Goal: Information Seeking & Learning: Learn about a topic

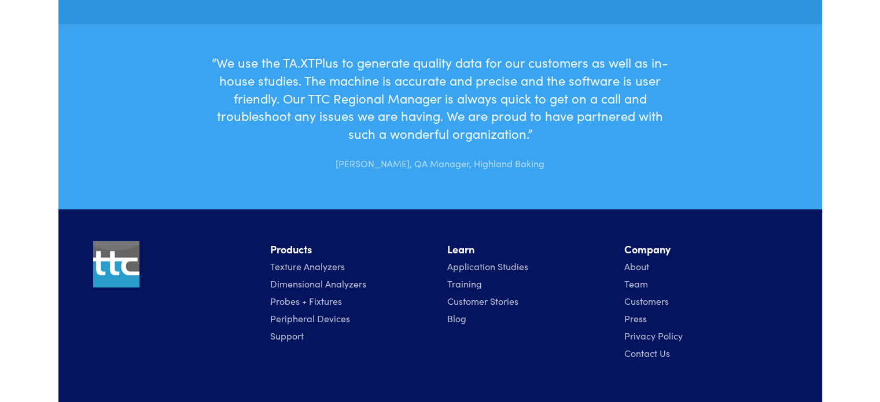
scroll to position [3704, 0]
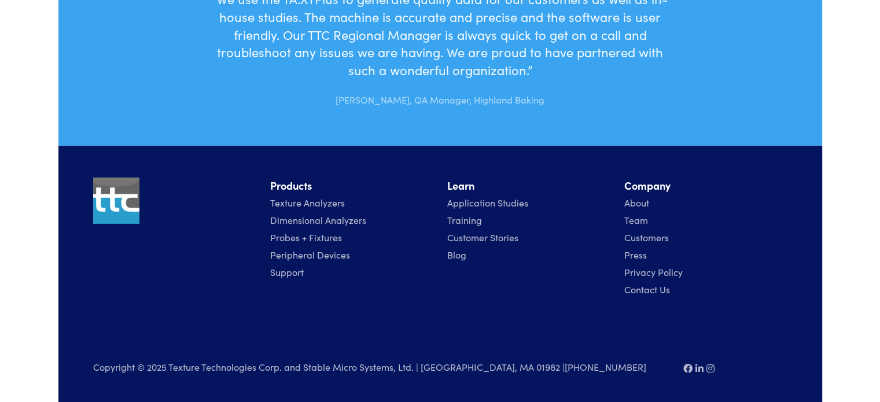
click at [495, 201] on link "Application Studies" at bounding box center [487, 202] width 81 height 13
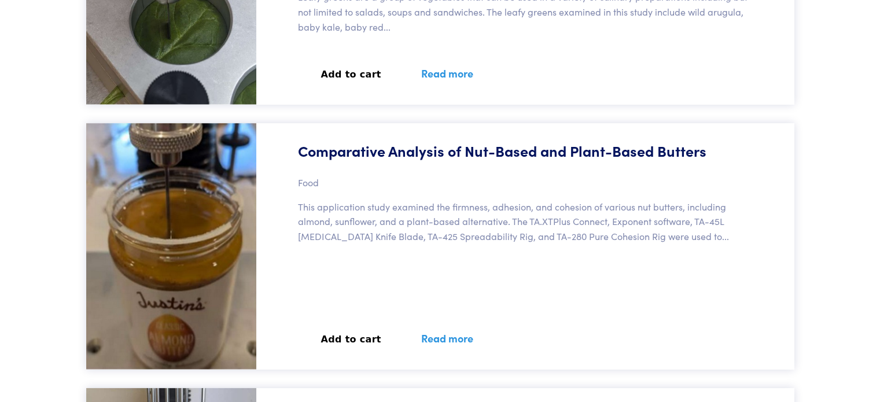
scroll to position [2815, 0]
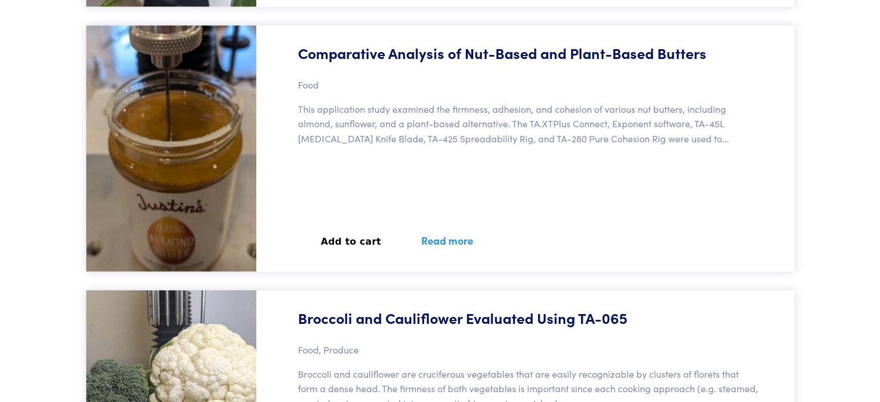
click at [463, 198] on div "Comparative Analysis of Nut-Based and Plant-Based Butters Food This application…" at bounding box center [528, 148] width 531 height 246
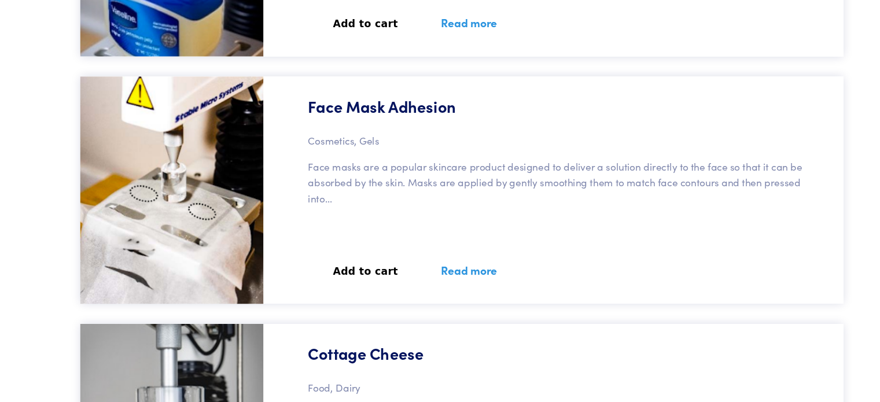
scroll to position [18045, 0]
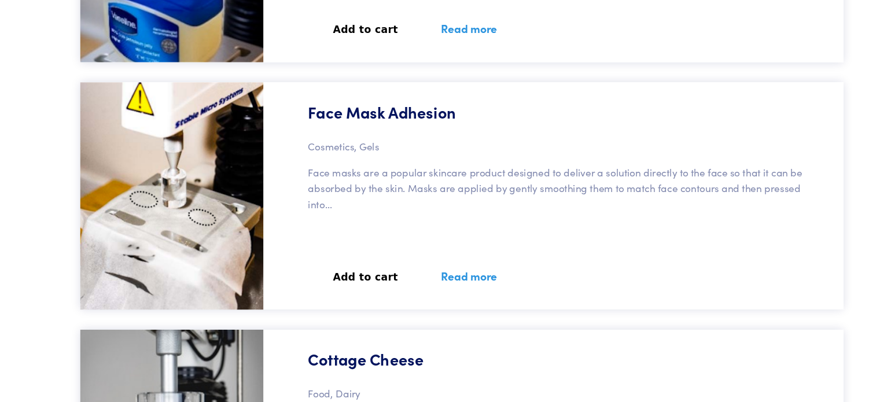
click at [158, 183] on img at bounding box center [171, 181] width 170 height 211
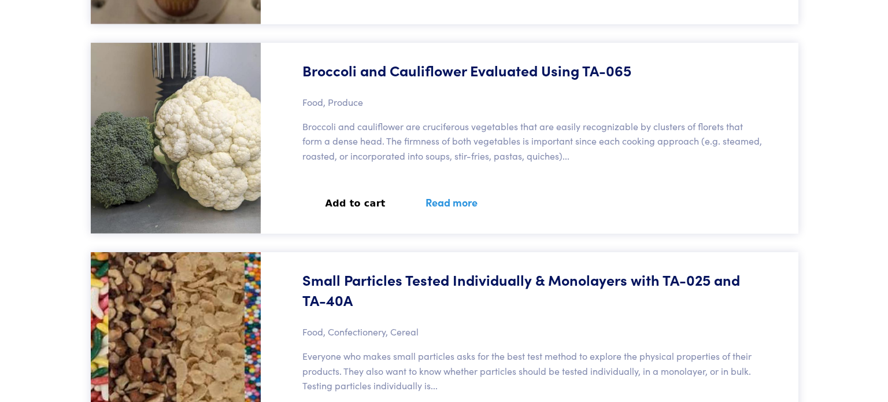
scroll to position [0, 0]
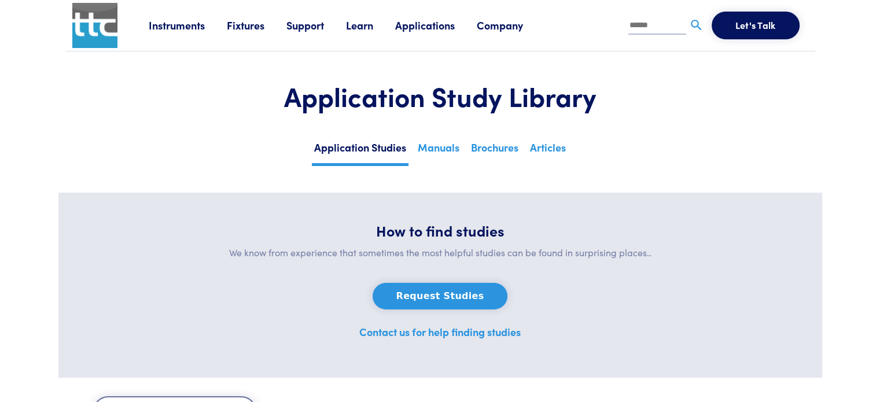
click at [644, 26] on input "text" at bounding box center [657, 25] width 58 height 17
type input "********"
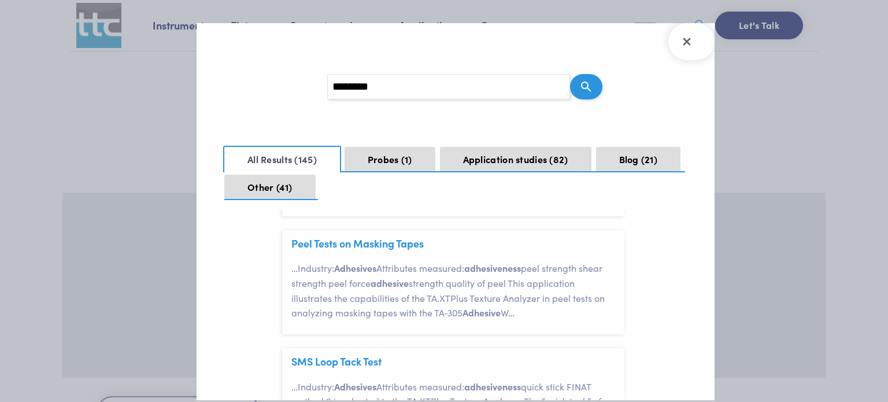
scroll to position [1180, 0]
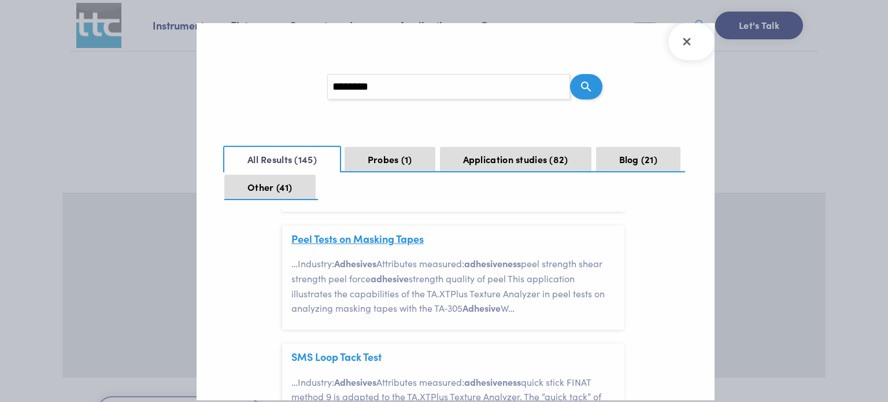
click at [341, 246] on link "Peel Tests on Masking Tapes" at bounding box center [358, 238] width 132 height 14
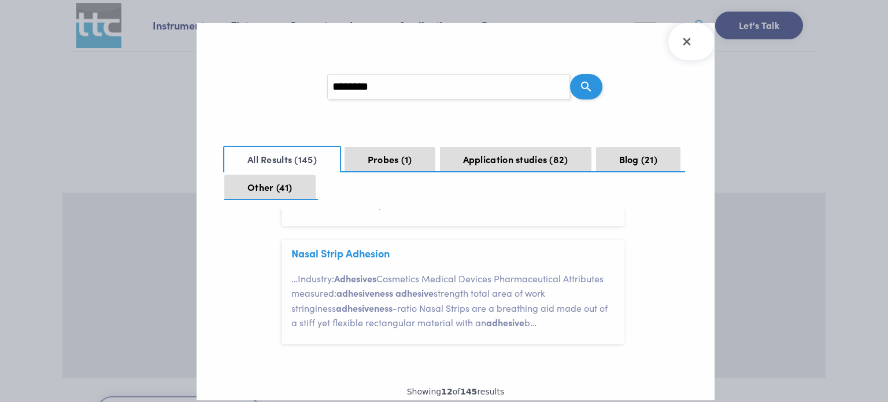
scroll to position [1401, 0]
click at [346, 261] on link "Nasal Strip Adhesion" at bounding box center [341, 253] width 98 height 14
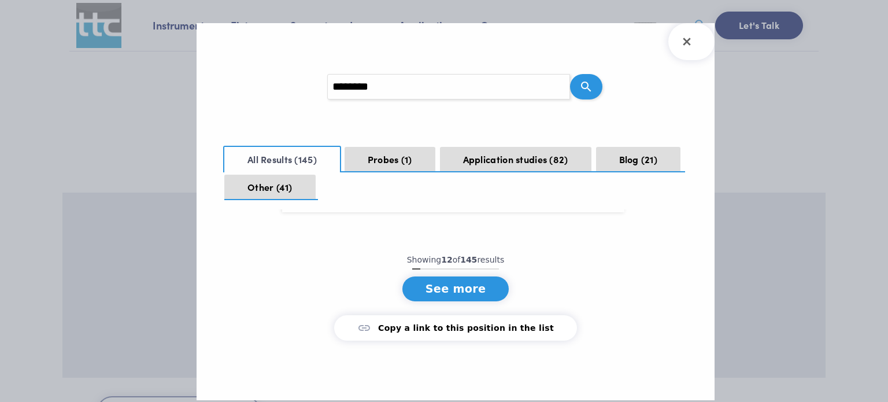
scroll to position [1579, 0]
click at [447, 294] on button "See more" at bounding box center [456, 288] width 107 height 25
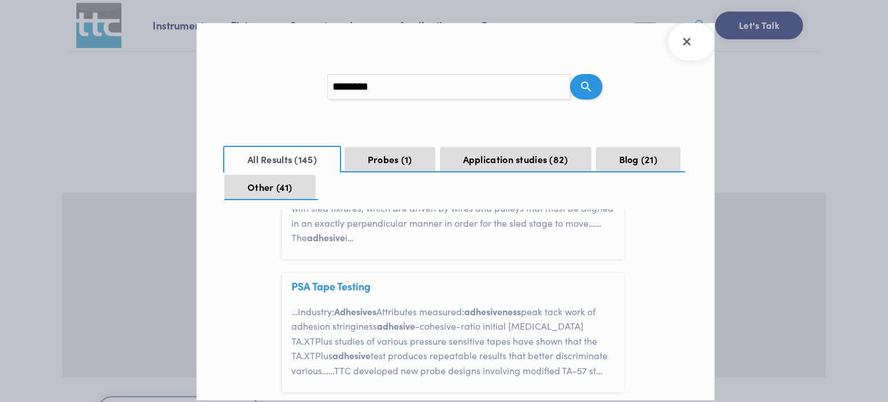
scroll to position [2371, 0]
click at [370, 161] on link "Constant 90 Degree Peel Tests with [PERSON_NAME]" at bounding box center [418, 154] width 252 height 14
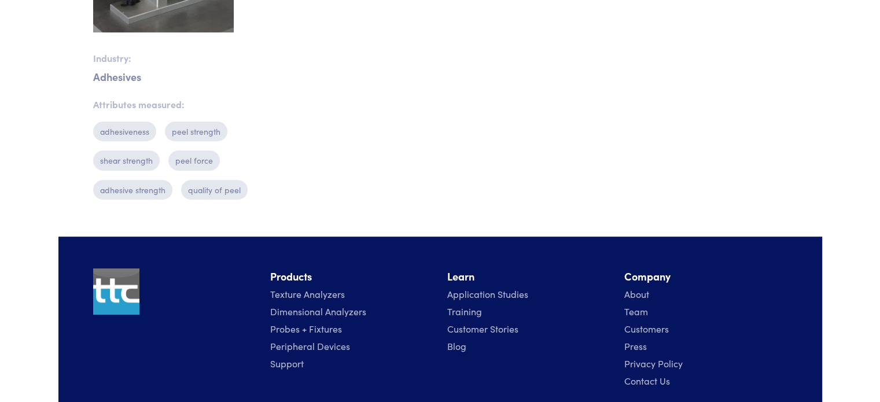
scroll to position [631, 0]
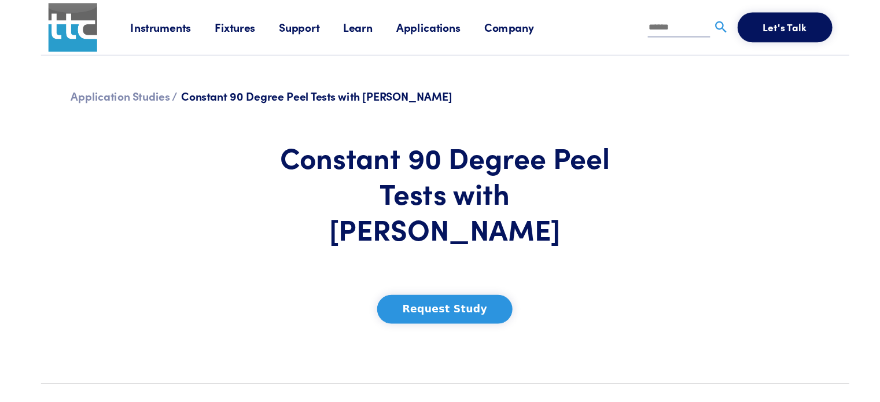
click at [655, 25] on input "text" at bounding box center [657, 25] width 58 height 17
type input "**********"
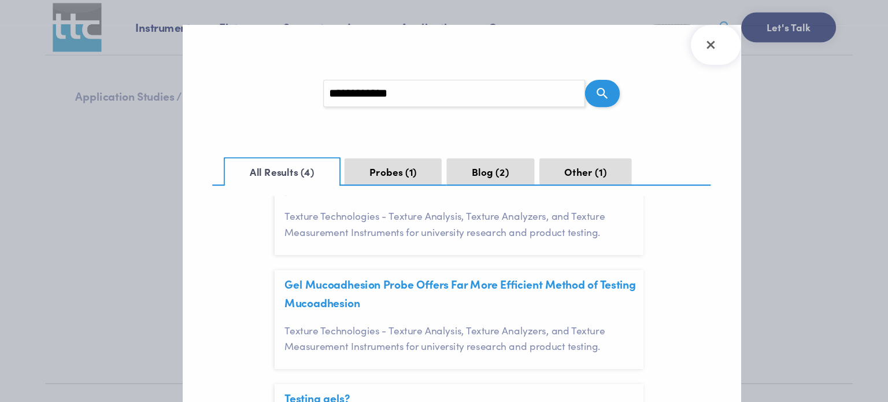
scroll to position [242, 0]
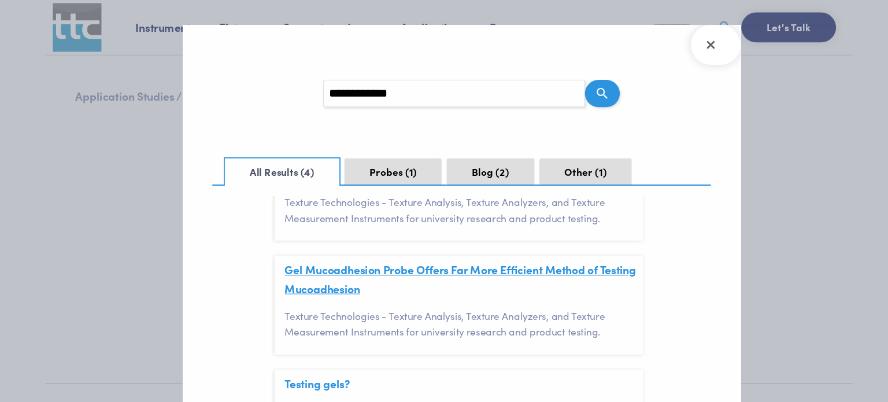
click at [326, 251] on link "Gel Mucoadhesion Probe Offers Far More Efficient Method of Testing Mucoadhesion" at bounding box center [455, 259] width 326 height 32
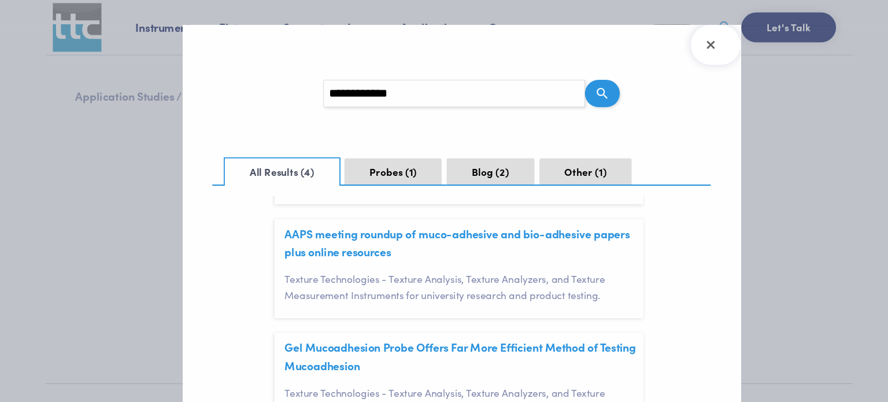
scroll to position [171, 0]
click at [392, 220] on link "AAPS meeting roundup of muco-adhesive and bio-adhesive papers plus online resou…" at bounding box center [452, 225] width 320 height 32
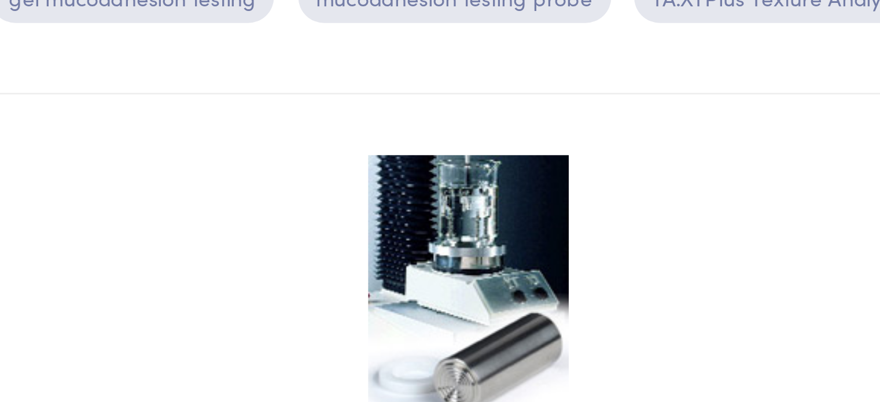
scroll to position [219, 0]
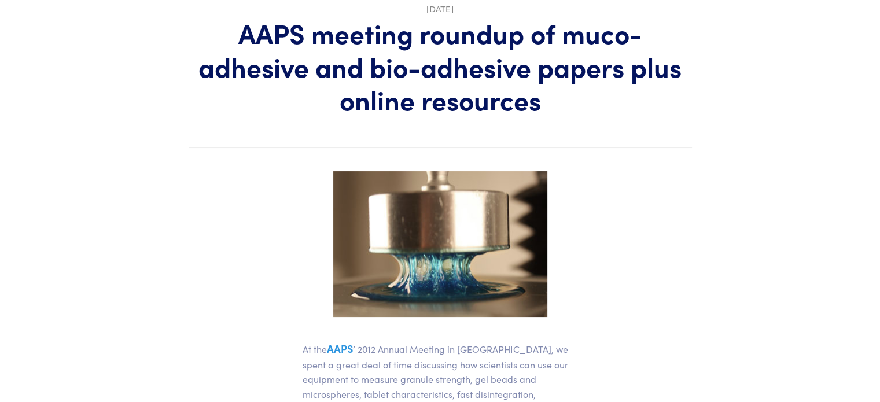
scroll to position [204, 0]
